Goal: Task Accomplishment & Management: Complete application form

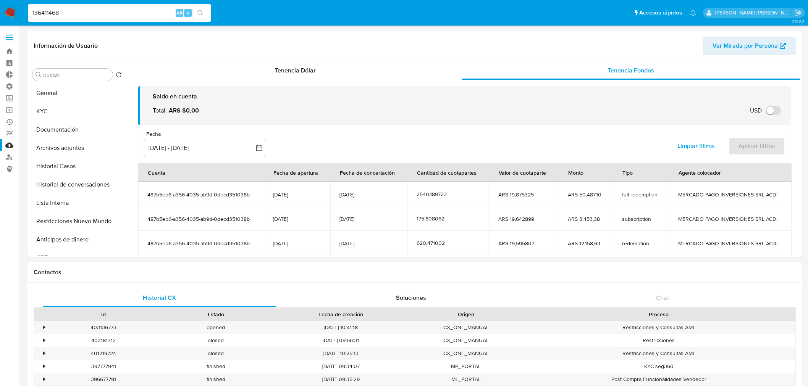
select select "10"
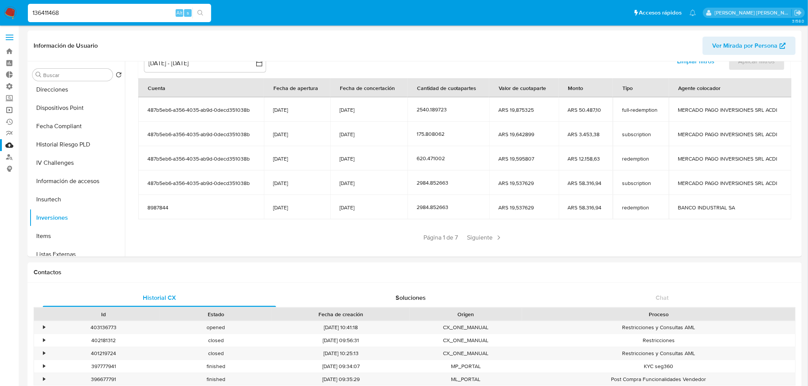
click at [9, 112] on link "Operaciones masivas" at bounding box center [45, 110] width 91 height 12
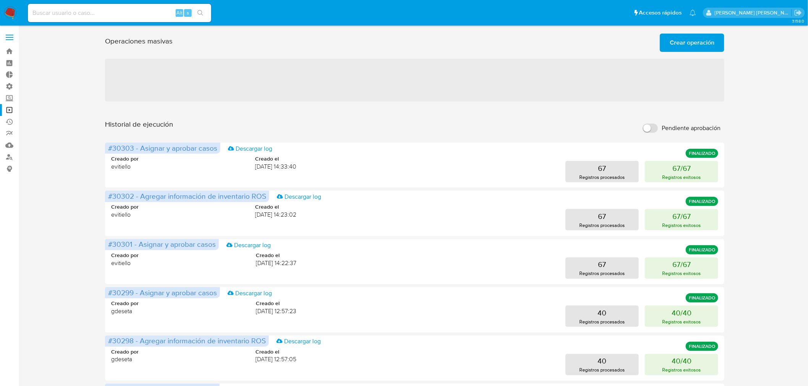
click at [685, 46] on span "Crear operación" at bounding box center [692, 42] width 45 height 17
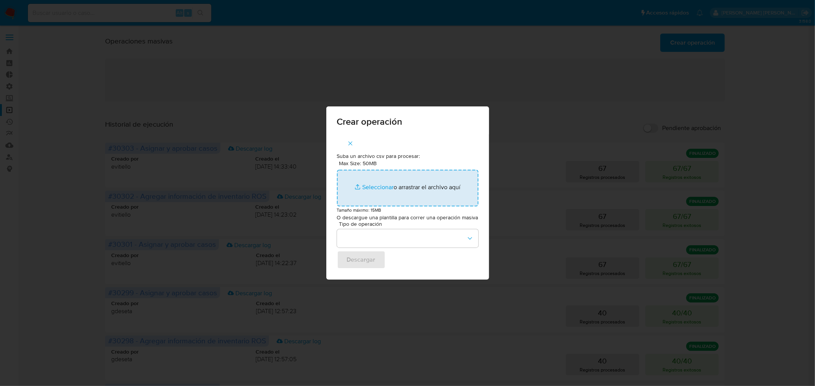
click at [425, 200] on input "Max Size: 50MB Seleccionar archivos" at bounding box center [407, 188] width 141 height 37
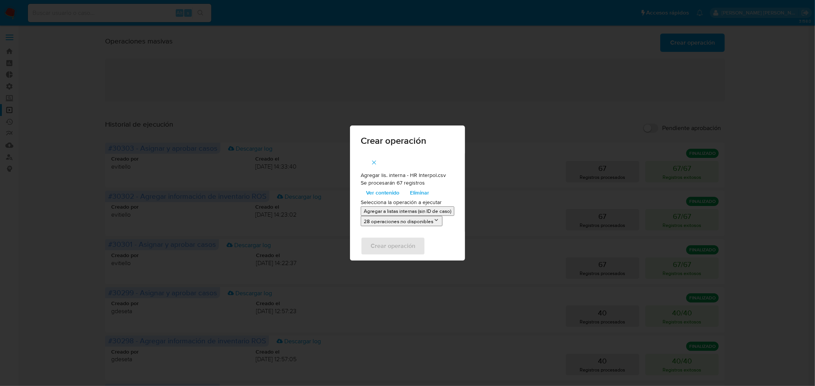
click at [407, 209] on p "Agregar a listas internas (sin ID de caso)" at bounding box center [407, 211] width 87 height 7
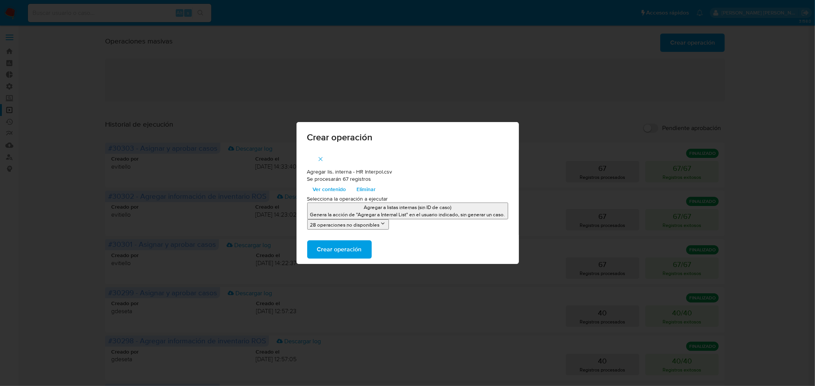
click at [352, 251] on span "Crear operación" at bounding box center [339, 249] width 45 height 17
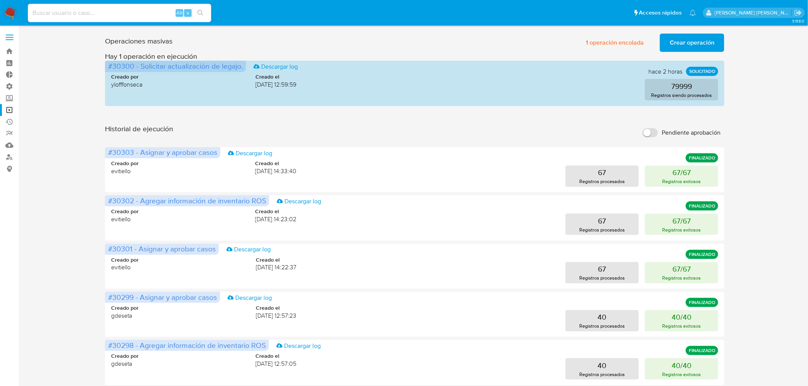
click at [121, 16] on input at bounding box center [119, 13] width 183 height 10
paste input "190108122"
type input "190108122"
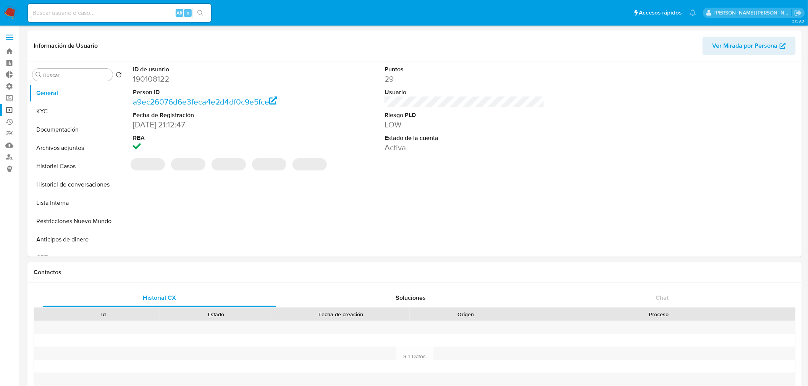
select select "10"
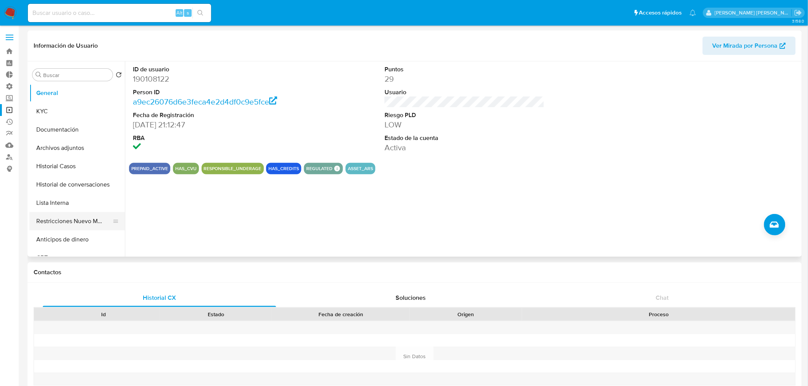
click at [82, 219] on button "Restricciones Nuevo Mundo" at bounding box center [73, 221] width 89 height 18
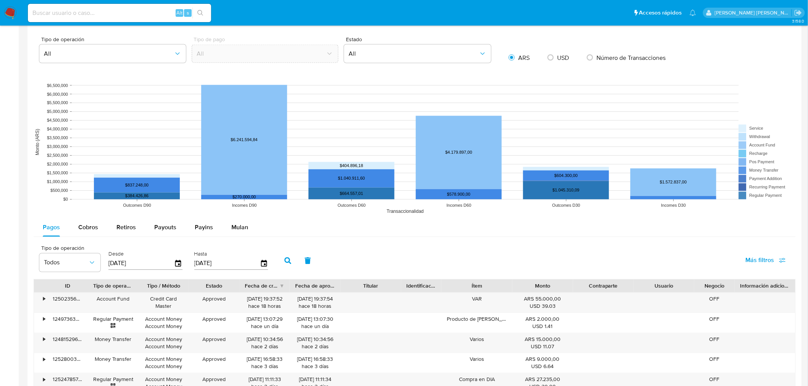
scroll to position [679, 0]
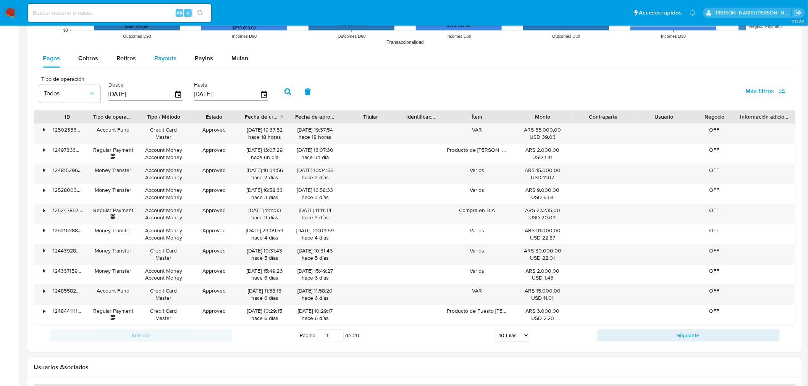
click at [163, 55] on span "Payouts" at bounding box center [165, 58] width 22 height 9
select select "10"
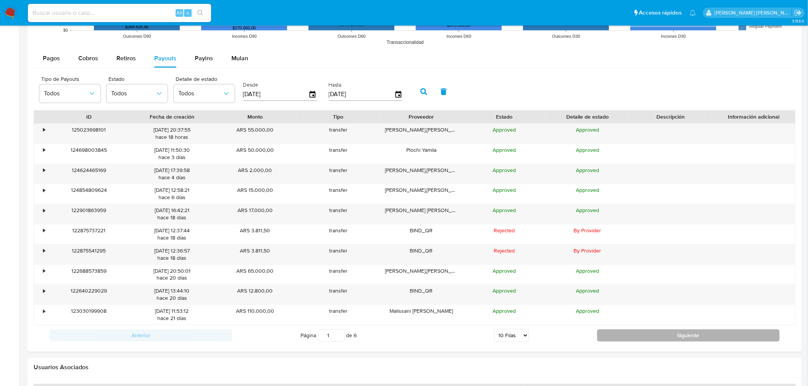
click at [625, 335] on button "Siguiente" at bounding box center [688, 336] width 183 height 12
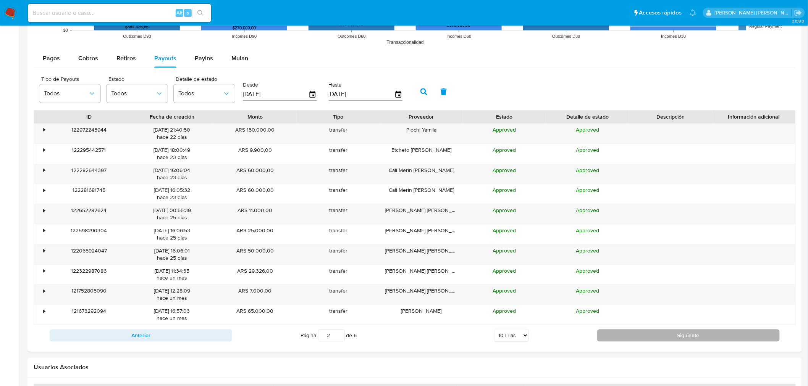
click at [625, 335] on button "Siguiente" at bounding box center [688, 336] width 183 height 12
type input "6"
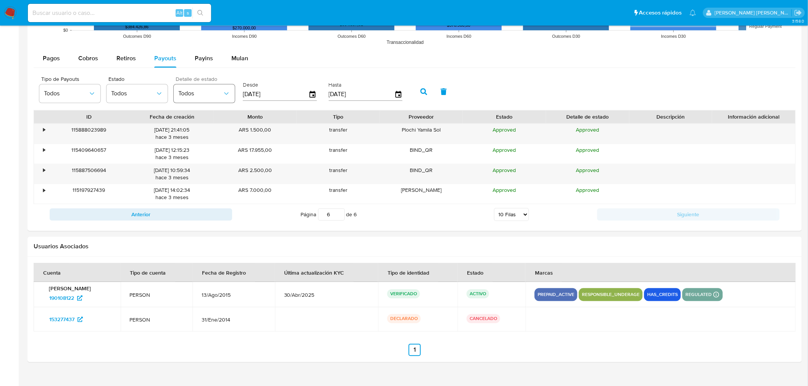
scroll to position [636, 0]
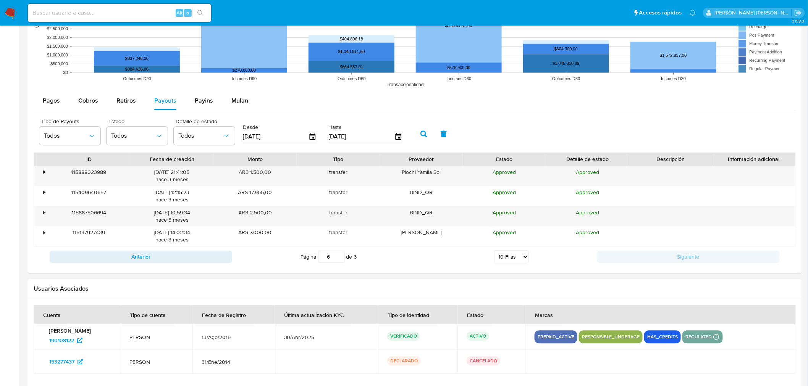
drag, startPoint x: 159, startPoint y: 101, endPoint x: 160, endPoint y: 117, distance: 16.5
click at [159, 102] on span "Payouts" at bounding box center [165, 100] width 22 height 9
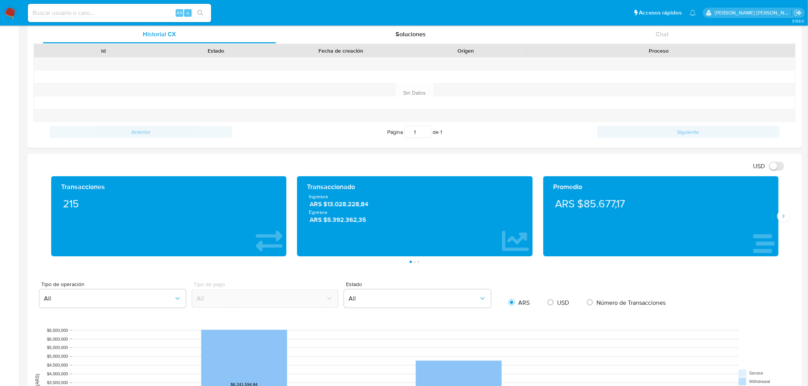
scroll to position [254, 0]
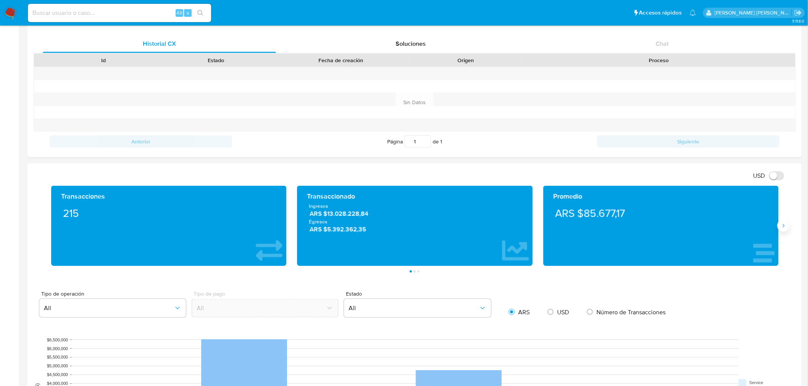
click at [784, 229] on icon "Siguiente" at bounding box center [784, 226] width 6 height 6
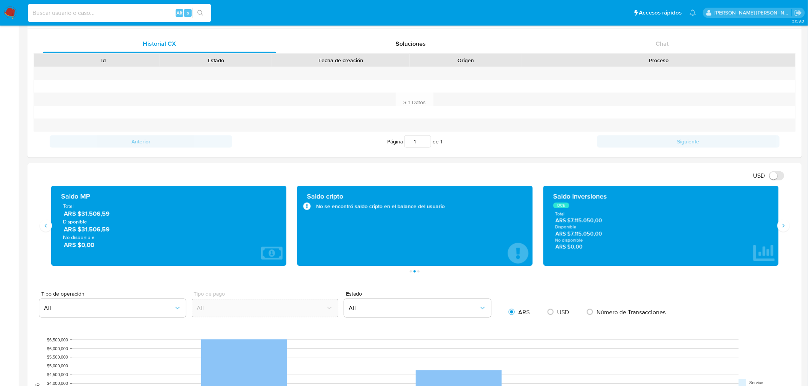
click at [92, 8] on input at bounding box center [119, 13] width 183 height 10
paste input "176654235"
type input "176654235"
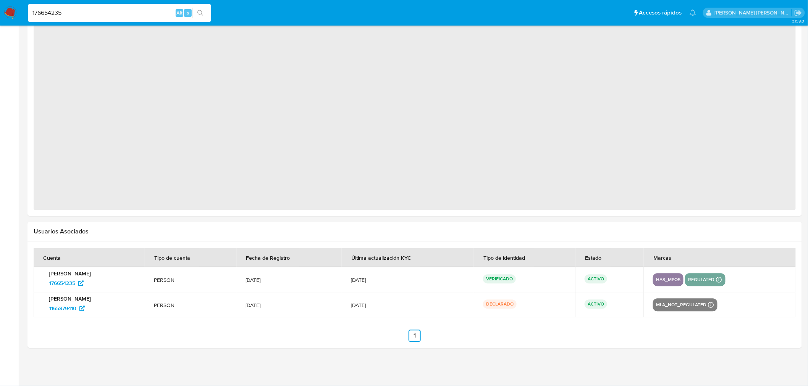
select select "10"
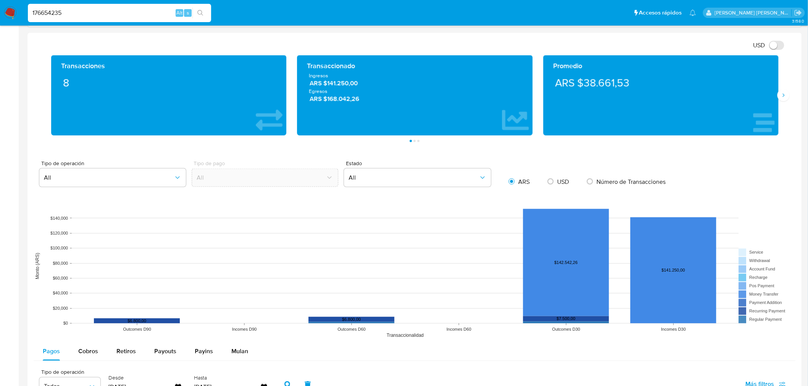
scroll to position [317, 0]
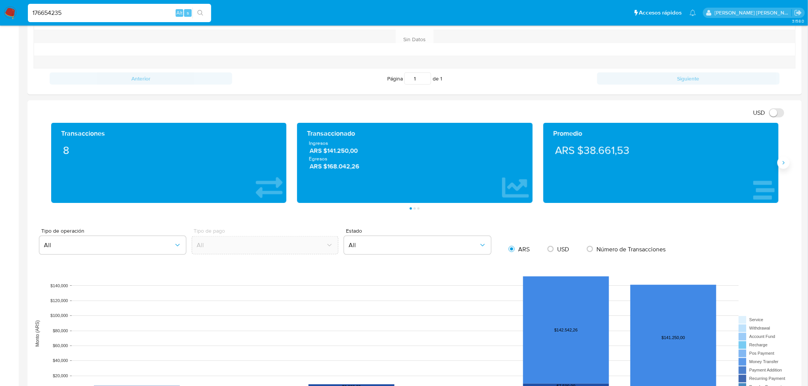
click at [784, 166] on icon "Siguiente" at bounding box center [784, 163] width 6 height 6
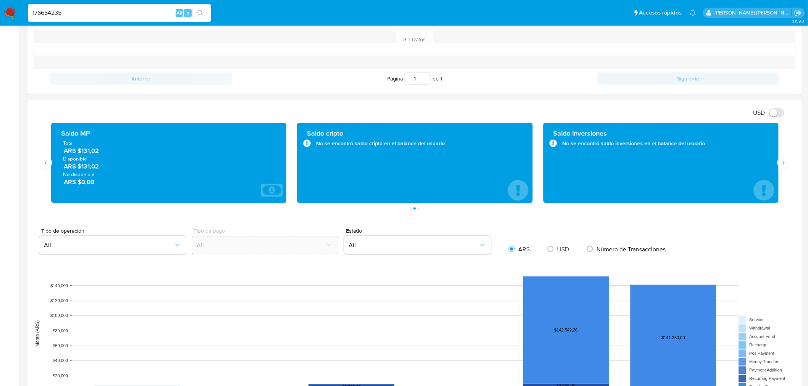
scroll to position [487, 0]
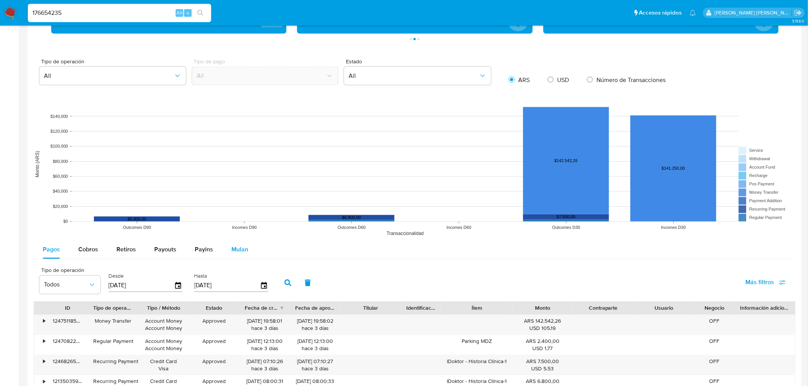
click at [231, 250] on span "Mulan" at bounding box center [239, 250] width 17 height 9
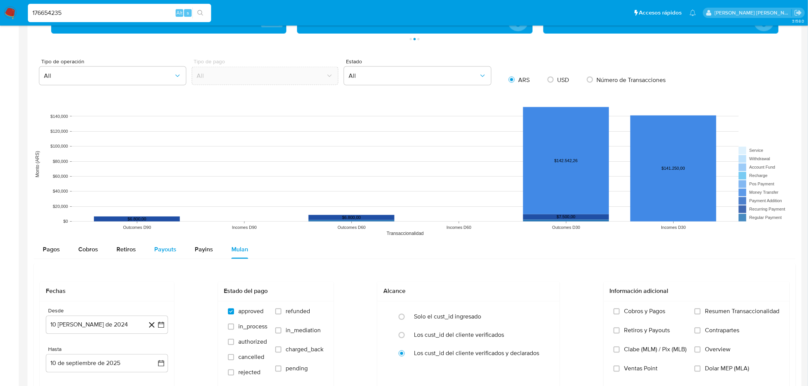
click at [168, 245] on div "Payouts" at bounding box center [165, 250] width 22 height 18
select select "10"
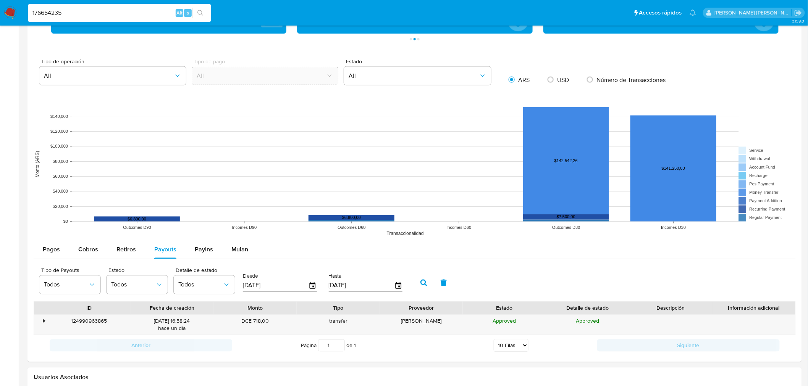
scroll to position [529, 0]
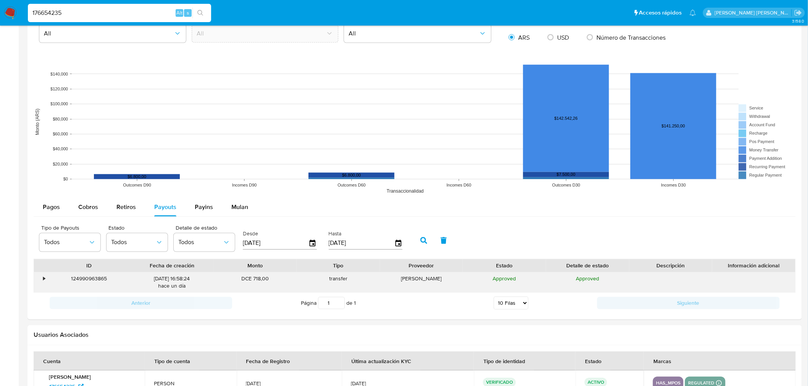
click at [40, 281] on div "•" at bounding box center [40, 283] width 13 height 20
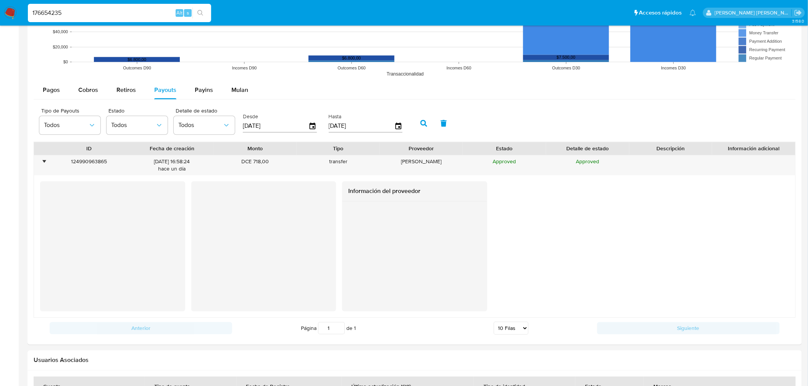
scroll to position [657, 0]
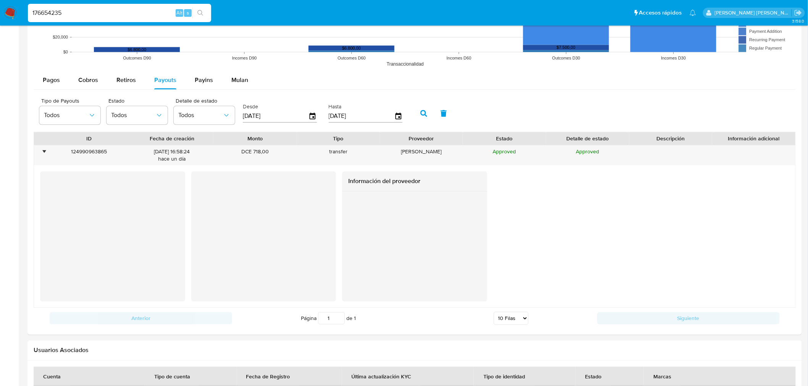
click at [8, 9] on img at bounding box center [10, 12] width 13 height 13
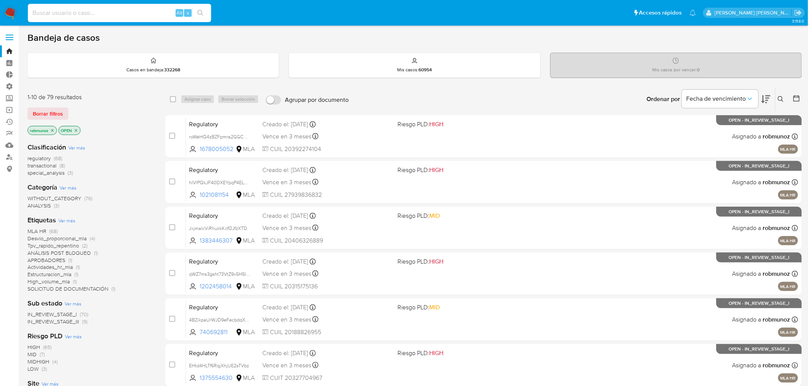
click at [83, 12] on input at bounding box center [119, 13] width 183 height 10
paste input "[EMAIL_ADDRESS][DOMAIN_NAME]"
type input "[EMAIL_ADDRESS][DOMAIN_NAME]"
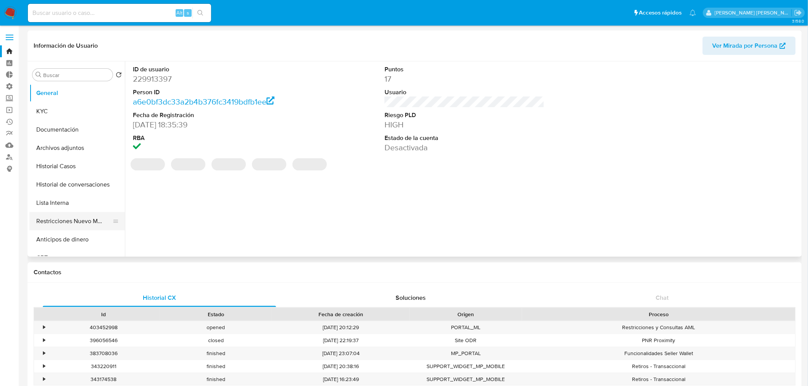
click at [71, 222] on button "Restricciones Nuevo Mundo" at bounding box center [73, 221] width 89 height 18
select select "10"
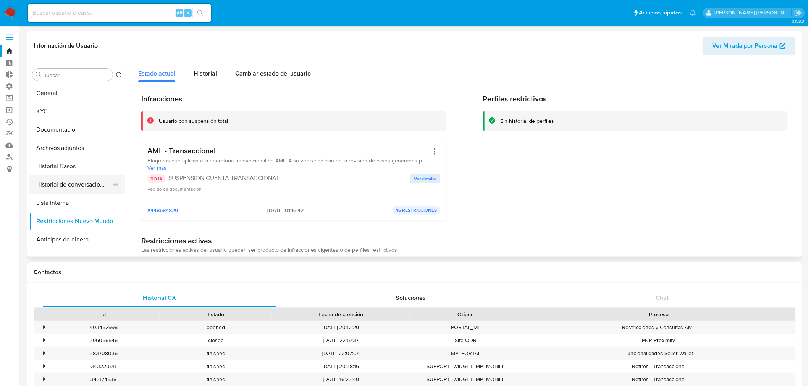
click at [72, 180] on button "Historial de conversaciones" at bounding box center [73, 185] width 89 height 18
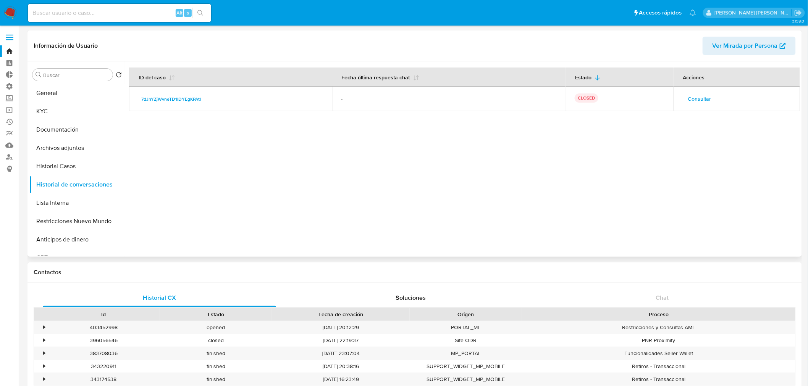
click at [706, 99] on span "Consultar" at bounding box center [699, 99] width 23 height 11
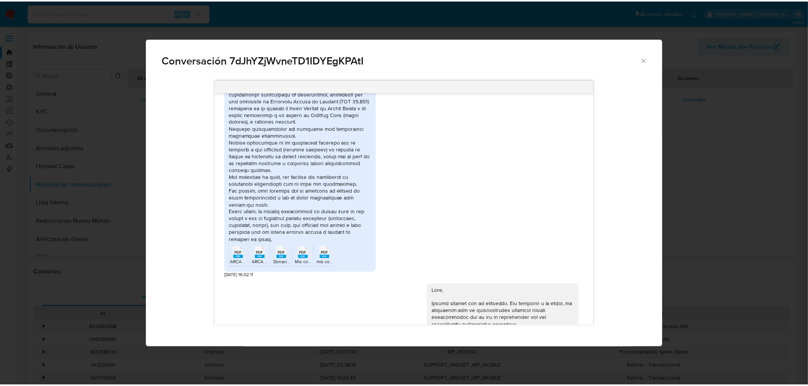
scroll to position [425, 0]
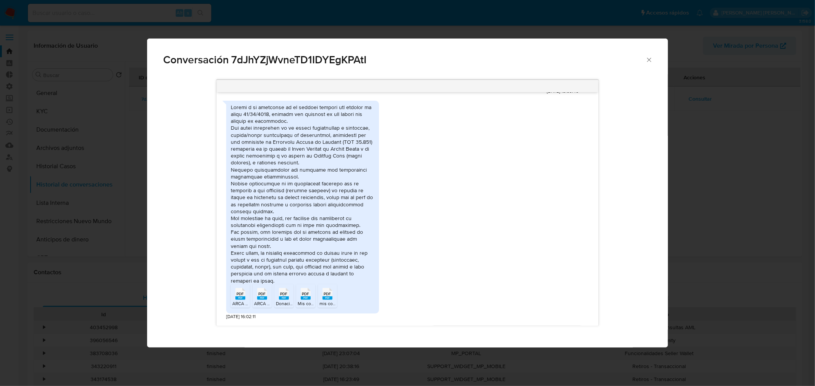
click at [700, 170] on div "Conversación 7dJhYZjWvneTD1IDYEgKPAtI 18/06/2025 18:09:46 PDF PDF ARCA 2025.pdf…" at bounding box center [407, 193] width 815 height 386
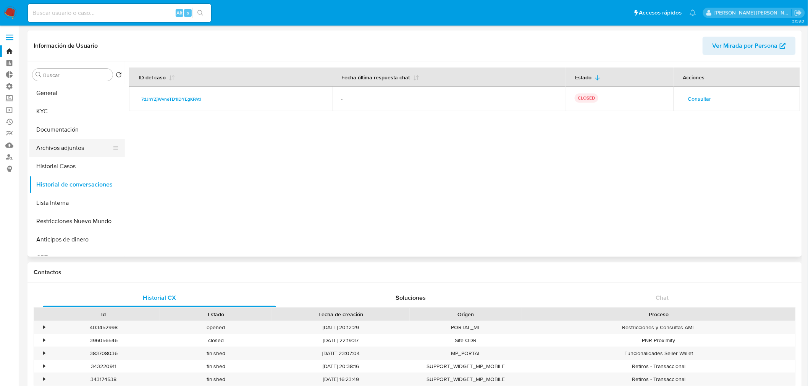
click at [64, 147] on button "Archivos adjuntos" at bounding box center [73, 148] width 89 height 18
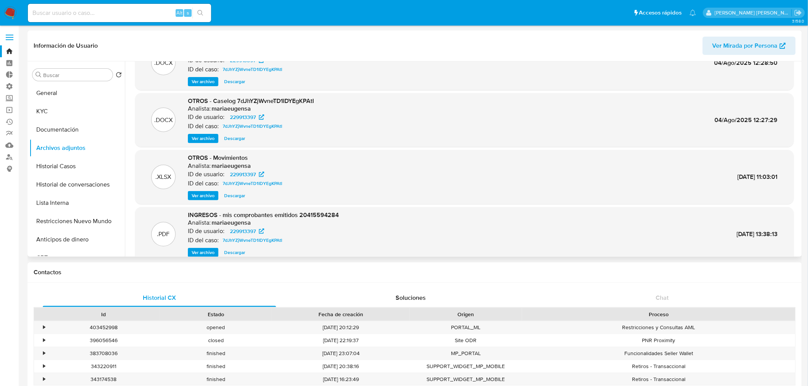
scroll to position [64, 0]
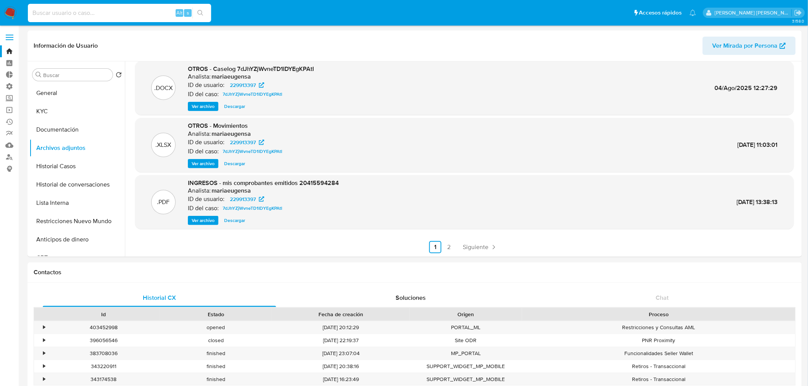
click at [122, 8] on input at bounding box center [119, 13] width 183 height 10
type input "v"
paste input "99334585"
type input "99334585"
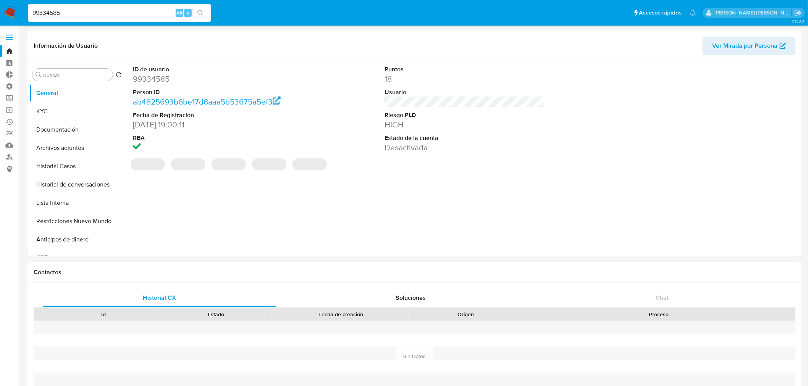
select select "10"
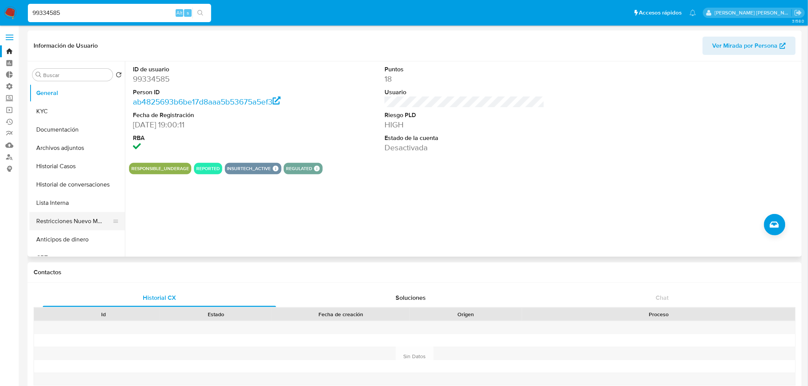
click at [54, 223] on button "Restricciones Nuevo Mundo" at bounding box center [73, 221] width 89 height 18
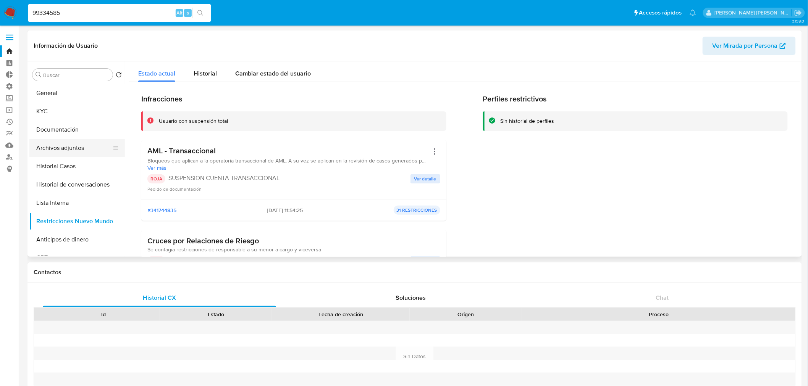
click at [81, 147] on button "Archivos adjuntos" at bounding box center [73, 148] width 89 height 18
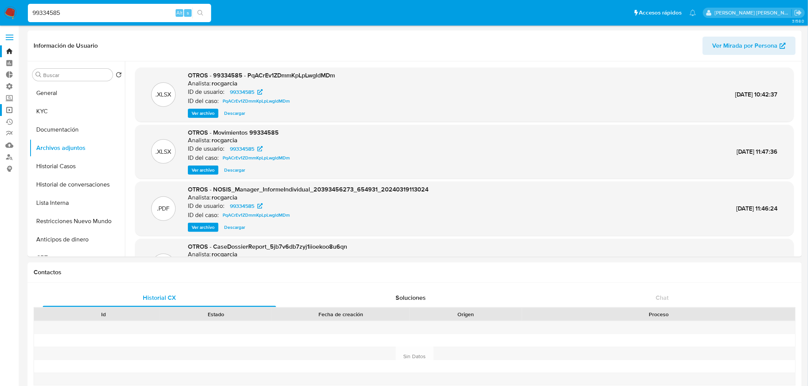
click at [10, 110] on link "Operaciones masivas" at bounding box center [45, 110] width 91 height 12
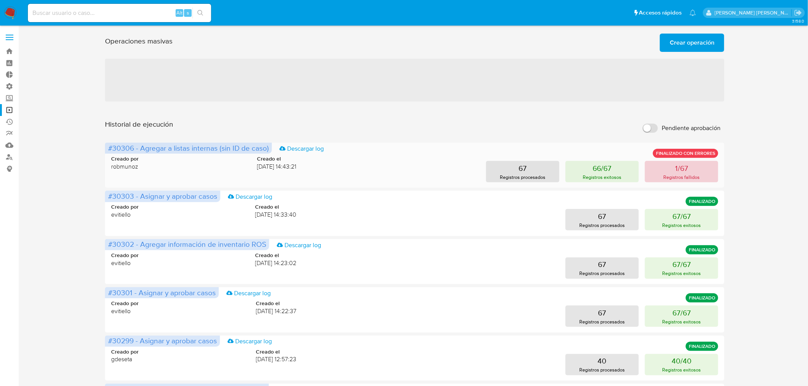
click at [663, 166] on button "1/67 Registros fallidos" at bounding box center [681, 171] width 73 height 21
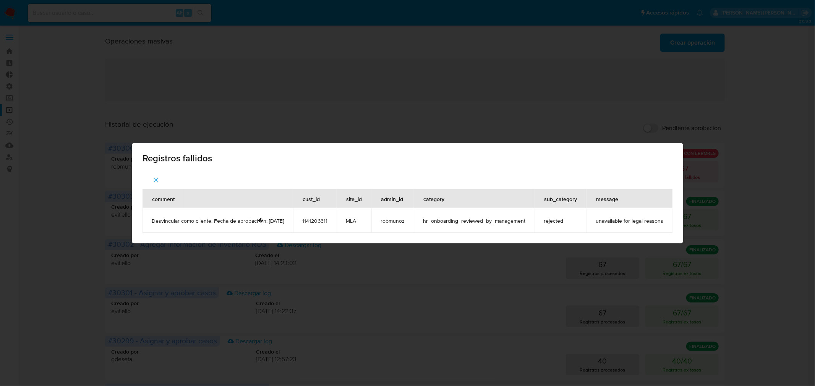
click at [322, 222] on span "1141206311" at bounding box center [314, 221] width 25 height 7
copy span "1141206311"
click at [108, 22] on div "Registros fallidos comment cust_id site_id admin_id category sub_category messa…" at bounding box center [407, 193] width 815 height 386
click at [107, 16] on div "Registros fallidos comment cust_id site_id admin_id category sub_category messa…" at bounding box center [407, 193] width 815 height 386
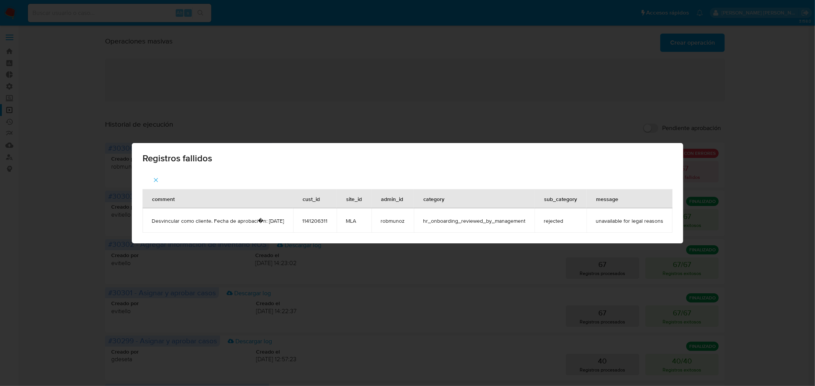
click at [58, 22] on div "Registros fallidos comment cust_id site_id admin_id category sub_category messa…" at bounding box center [407, 193] width 815 height 386
click at [153, 183] on icon "button" at bounding box center [155, 180] width 7 height 7
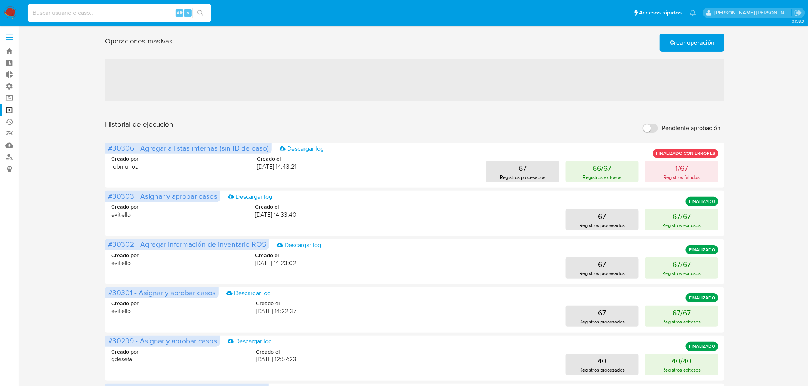
paste input "1141206311"
click at [60, 14] on input "1141206311" at bounding box center [119, 13] width 183 height 10
type input "1141206311"
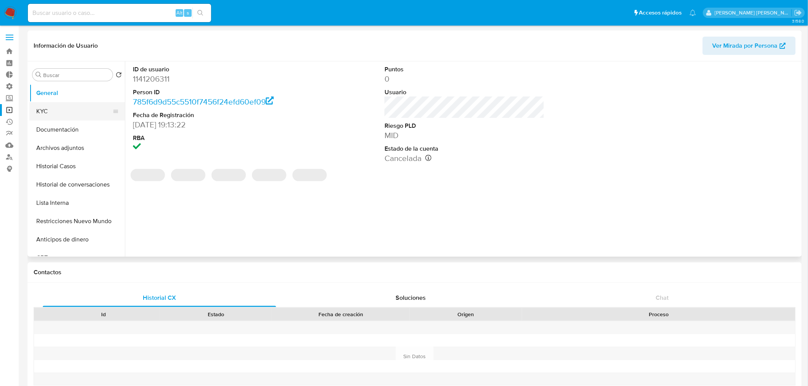
select select "10"
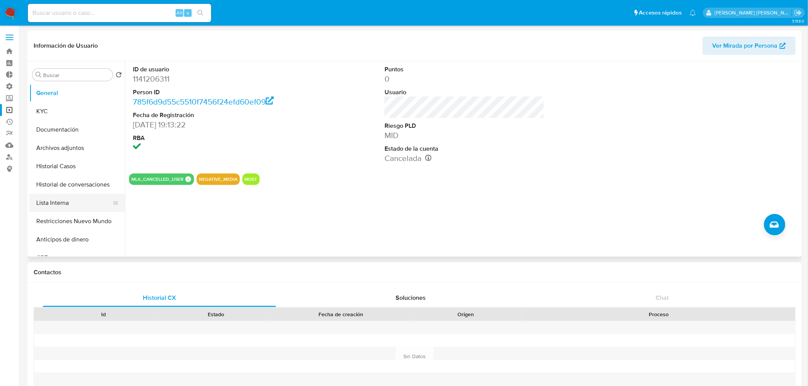
click at [60, 204] on button "Lista Interna" at bounding box center [73, 203] width 89 height 18
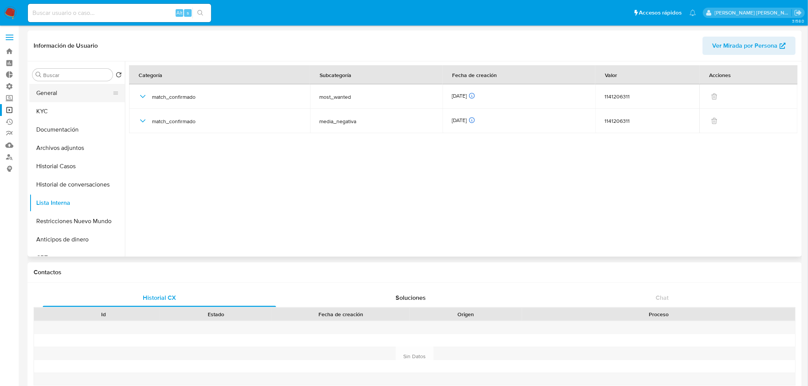
click at [47, 92] on button "General" at bounding box center [73, 93] width 89 height 18
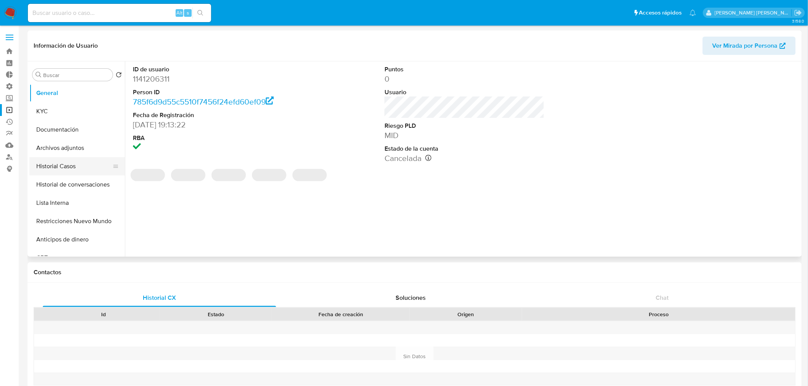
click at [53, 171] on button "Historial Casos" at bounding box center [73, 166] width 89 height 18
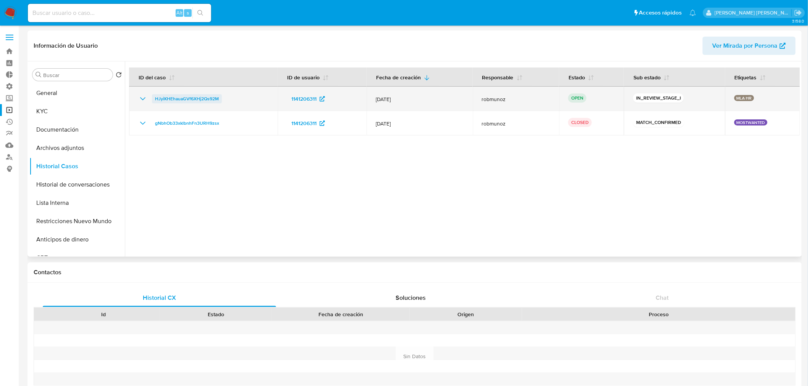
click at [201, 96] on span "HJyiKHEhauaGVf6XHj2Qs92M" at bounding box center [187, 98] width 64 height 9
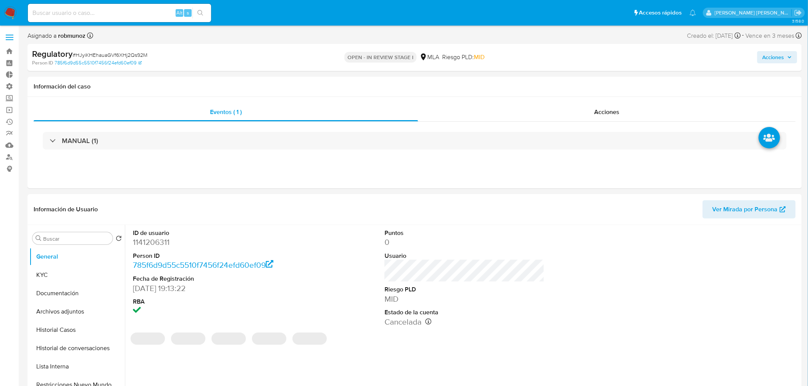
select select "10"
click at [78, 370] on button "Lista Interna" at bounding box center [73, 367] width 89 height 18
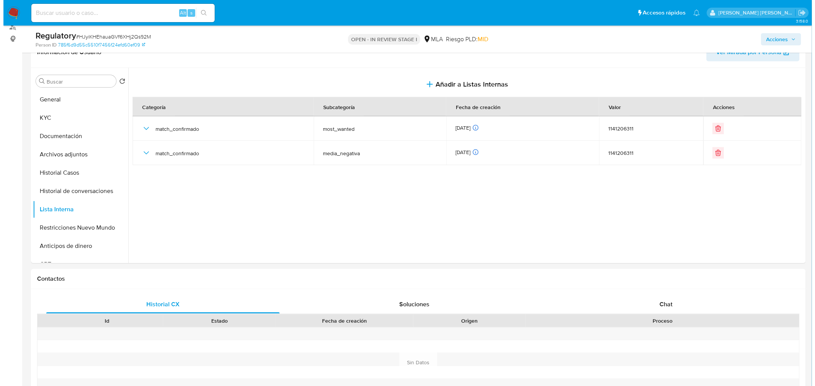
scroll to position [128, 0]
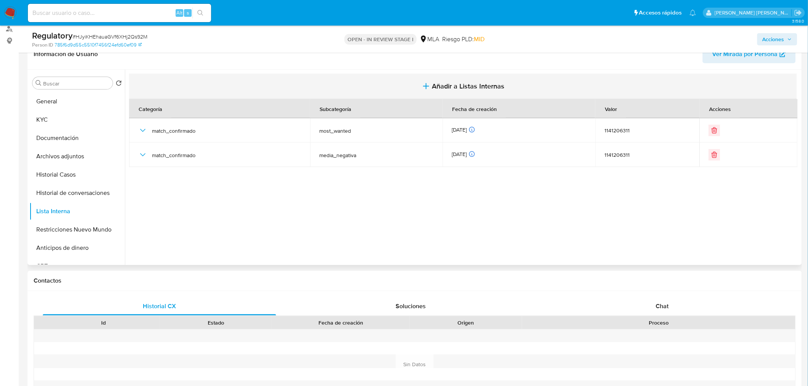
click at [464, 92] on button "Añadir a Listas Internas" at bounding box center [463, 87] width 668 height 26
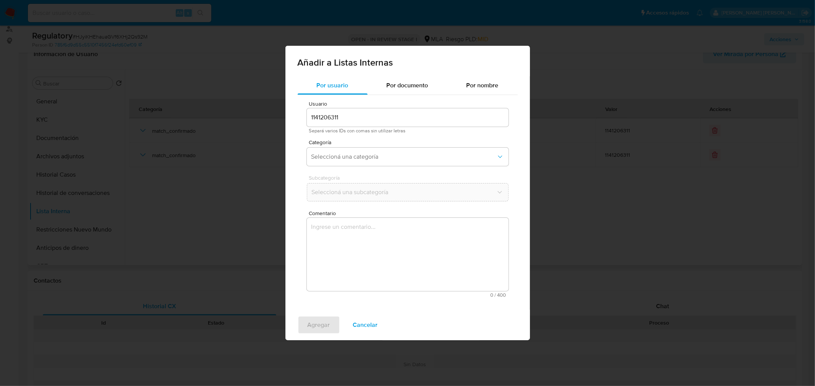
click at [437, 116] on input "1141206311" at bounding box center [408, 118] width 202 height 10
click at [464, 161] on button "Seleccioná una categoría" at bounding box center [408, 157] width 202 height 18
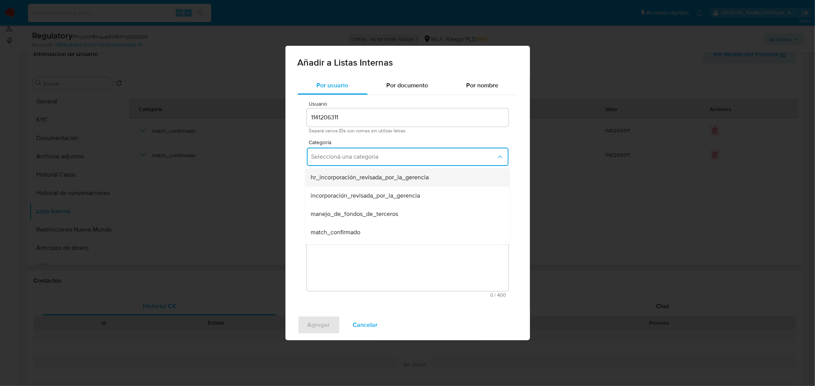
click at [461, 176] on div "hr_incorporación_revisada_por_la_gerencia" at bounding box center [405, 177] width 188 height 18
click at [448, 201] on button "Seleccioná una subcategoría" at bounding box center [408, 192] width 202 height 18
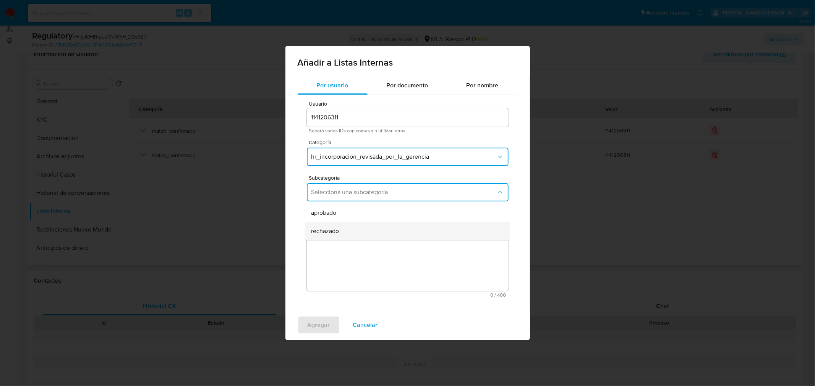
click at [436, 225] on div "rechazado" at bounding box center [405, 231] width 188 height 18
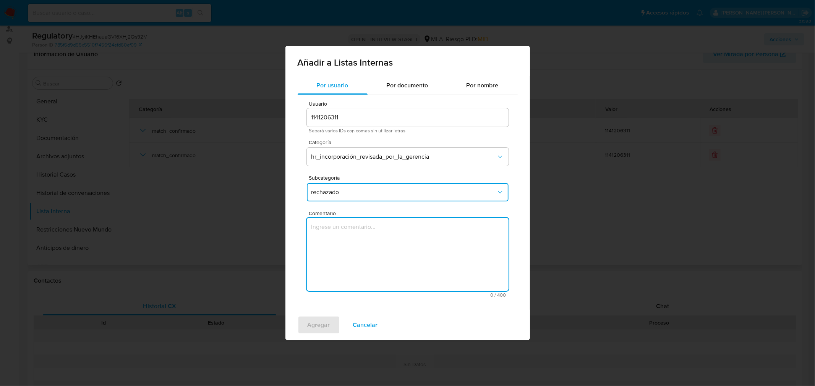
click at [438, 238] on textarea "Comentario" at bounding box center [408, 254] width 202 height 73
click at [450, 166] on button "hr_incorporación_revisada_por_la_gerencia" at bounding box center [408, 157] width 202 height 18
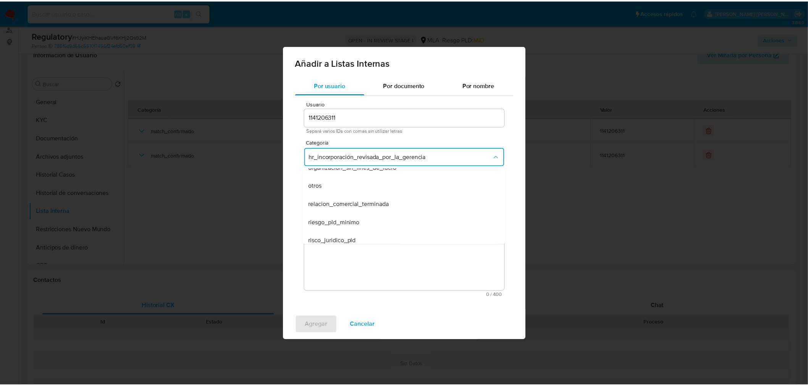
scroll to position [199, 0]
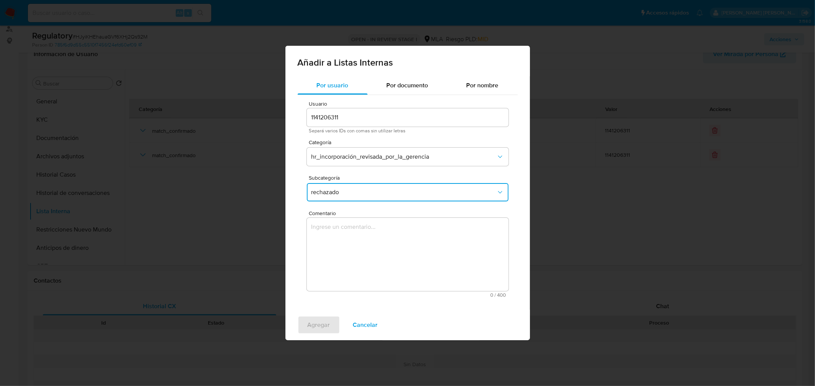
click at [470, 281] on textarea "Comentario" at bounding box center [408, 254] width 202 height 73
click at [399, 235] on textarea "Comentario" at bounding box center [408, 254] width 202 height 73
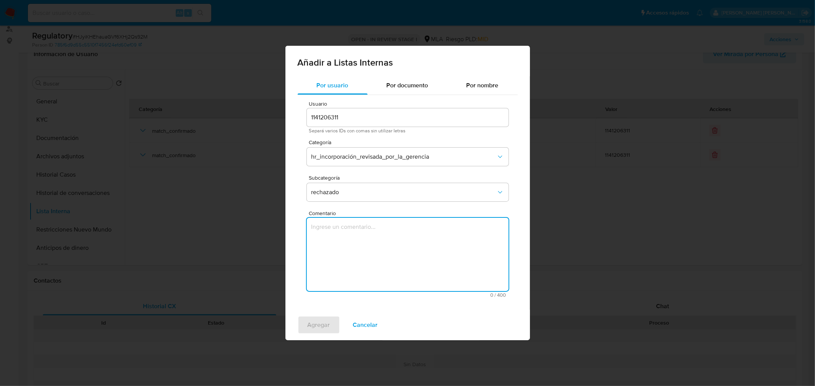
paste textarea "Desvincular como cliente. Fecha de aprobación: [DATE]"
type textarea "Desvincular como cliente. Fecha de aprobación: [DATE]"
click at [324, 326] on span "Agregar" at bounding box center [318, 325] width 23 height 17
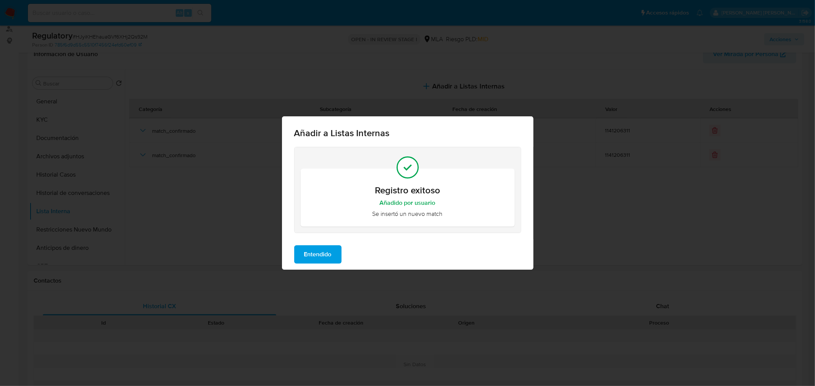
click at [315, 257] on span "Entendido" at bounding box center [317, 254] width 27 height 17
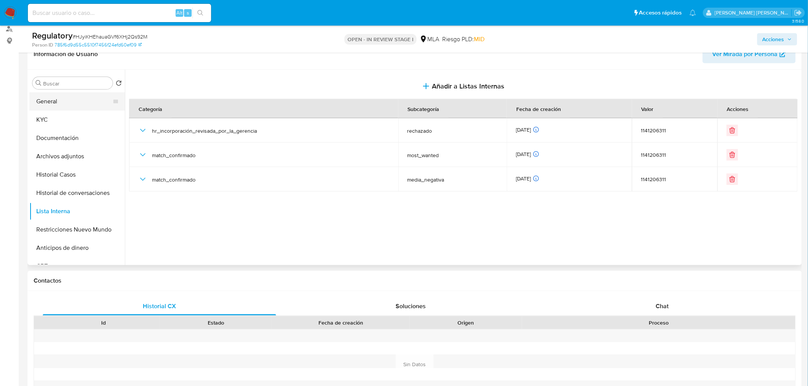
click at [70, 108] on button "General" at bounding box center [73, 101] width 89 height 18
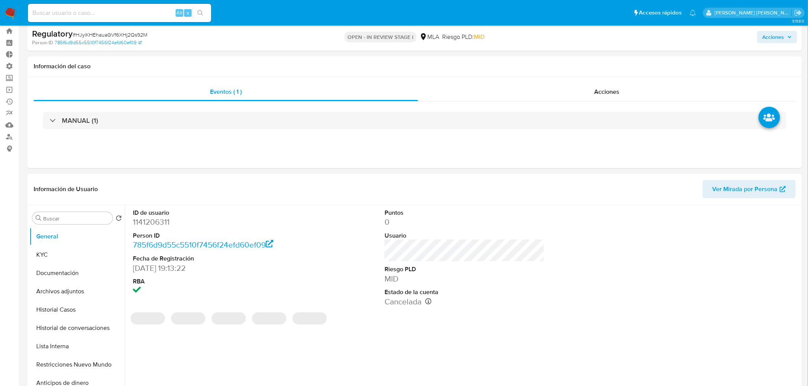
scroll to position [0, 0]
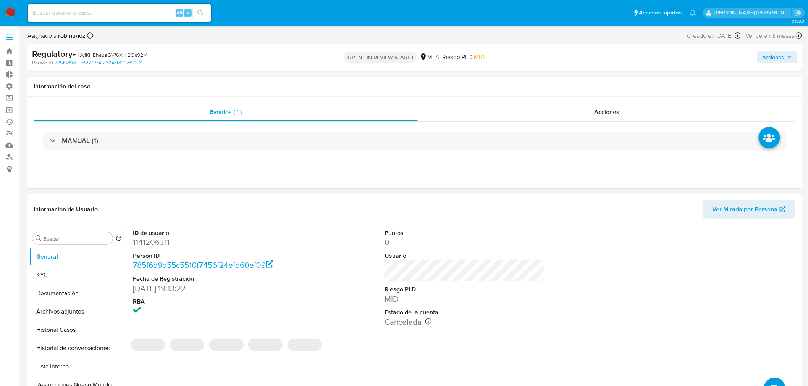
click at [789, 57] on icon "button" at bounding box center [789, 58] width 3 height 2
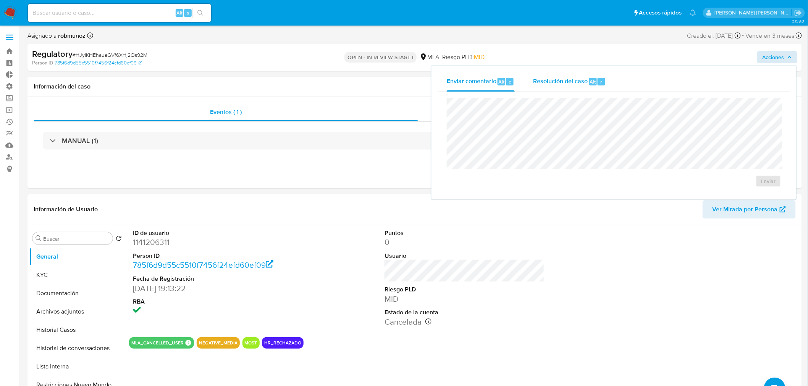
click at [564, 89] on div "Resolución del caso Alt r" at bounding box center [569, 82] width 73 height 20
